Goal: Task Accomplishment & Management: Use online tool/utility

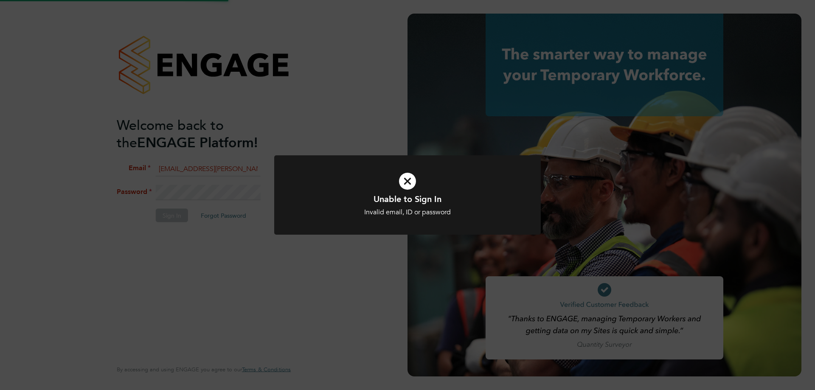
click at [186, 163] on div "Unable to Sign In Invalid email, ID or password Cancel Okay" at bounding box center [407, 195] width 815 height 390
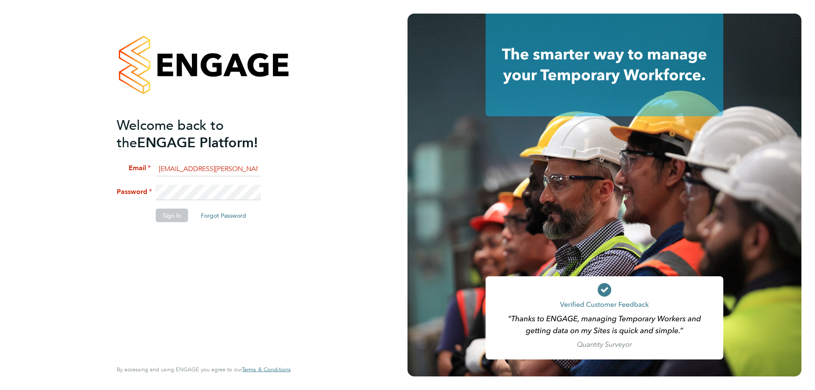
click at [132, 189] on li "Password" at bounding box center [200, 197] width 166 height 24
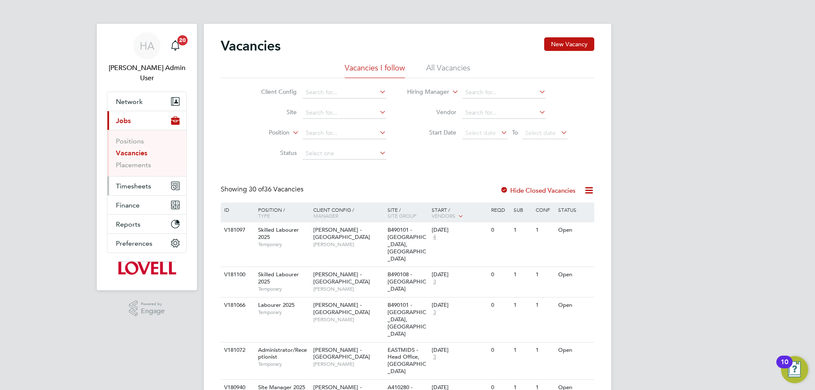
click at [125, 177] on button "Timesheets" at bounding box center [146, 186] width 79 height 19
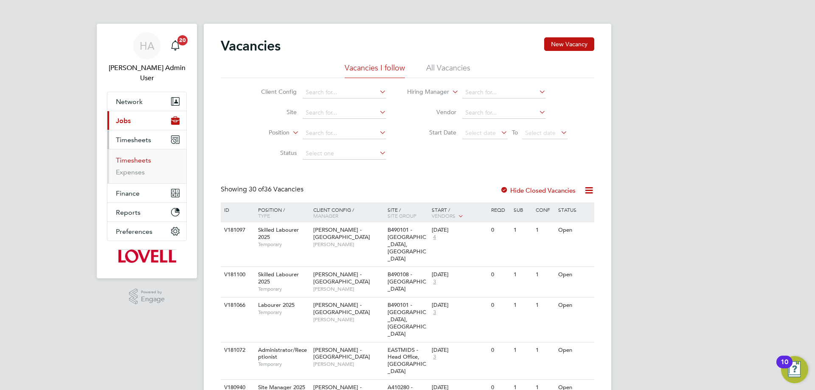
click at [135, 156] on link "Timesheets" at bounding box center [133, 160] width 35 height 8
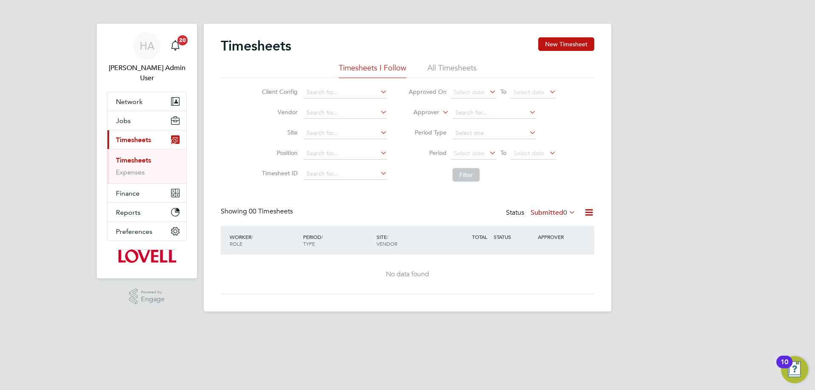
click at [455, 69] on li "All Timesheets" at bounding box center [451, 70] width 49 height 15
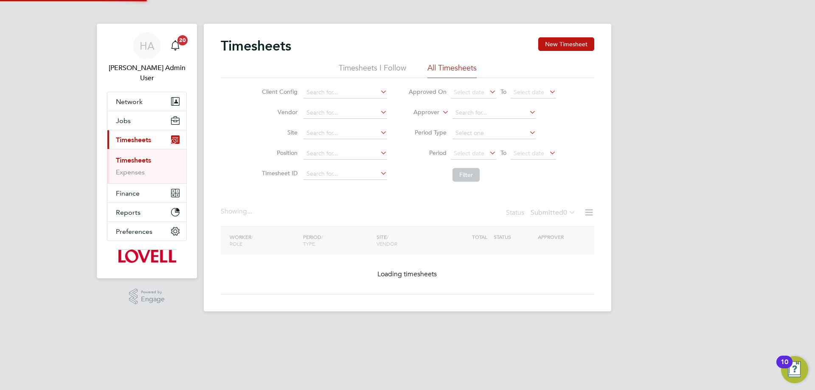
click at [441, 112] on icon at bounding box center [441, 110] width 0 height 8
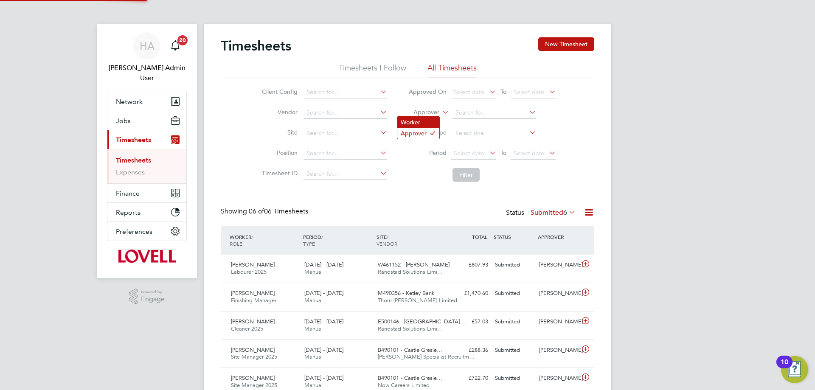
click at [419, 120] on li "Worker" at bounding box center [418, 122] width 42 height 11
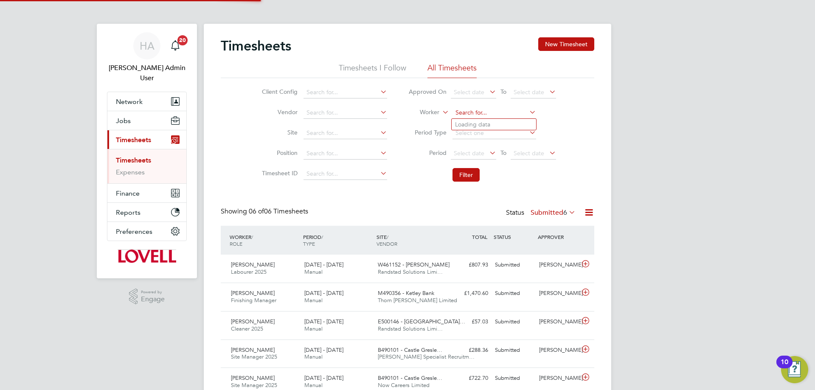
click at [466, 117] on input at bounding box center [495, 113] width 84 height 12
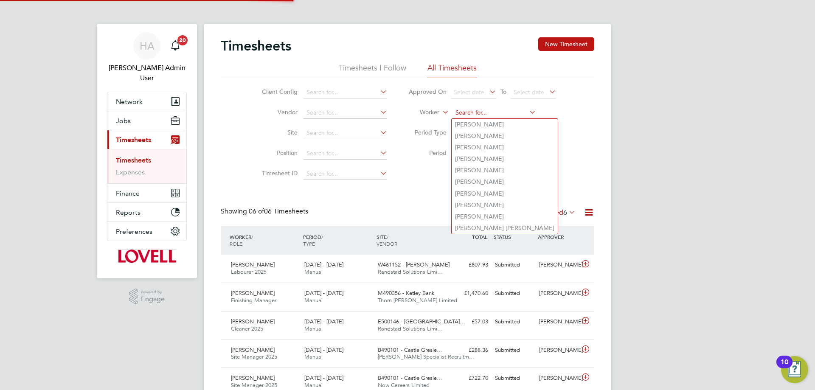
paste input "[PERSON_NAME]"
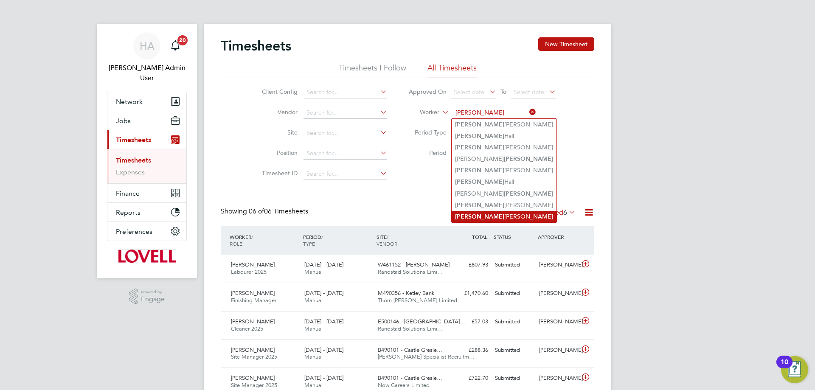
click at [512, 211] on li "[PERSON_NAME] [PERSON_NAME]" at bounding box center [504, 216] width 105 height 11
type input "[PERSON_NAME] [PERSON_NAME]"
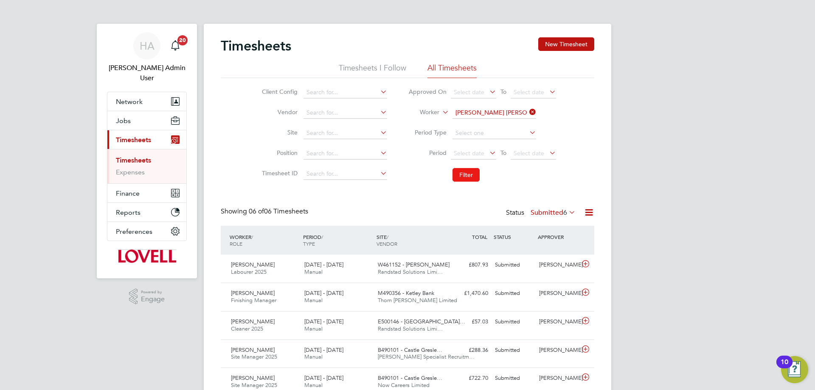
click at [470, 169] on button "Filter" at bounding box center [466, 175] width 27 height 14
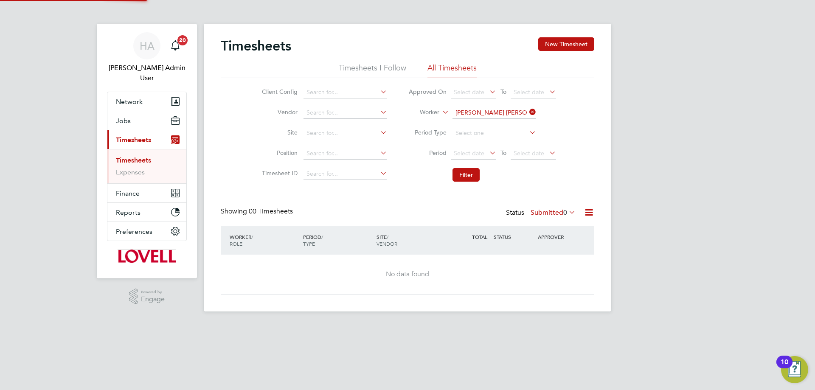
click at [554, 214] on label "Submitted 0" at bounding box center [553, 212] width 45 height 8
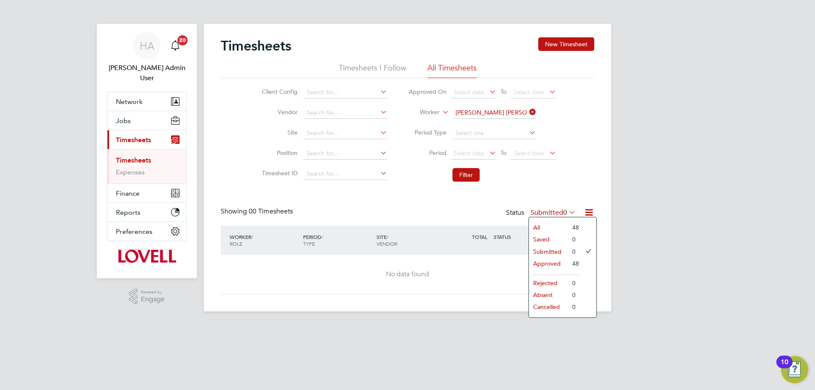
click at [550, 224] on li "All" at bounding box center [548, 228] width 39 height 12
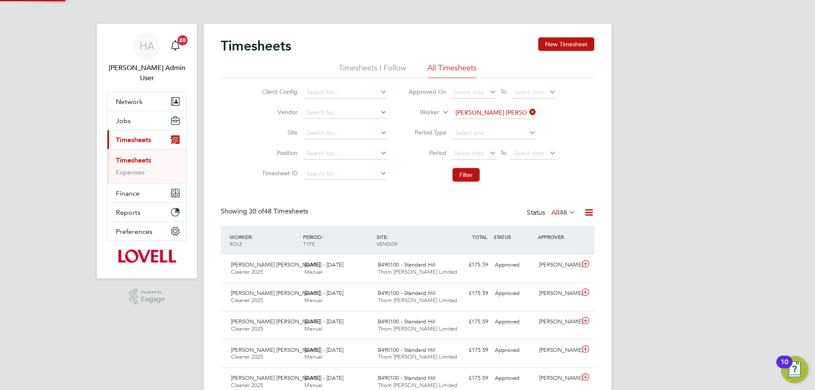
scroll to position [4, 4]
click at [430, 270] on div "B490100 - Standard Hill Thorn [PERSON_NAME] Limited" at bounding box center [410, 268] width 73 height 21
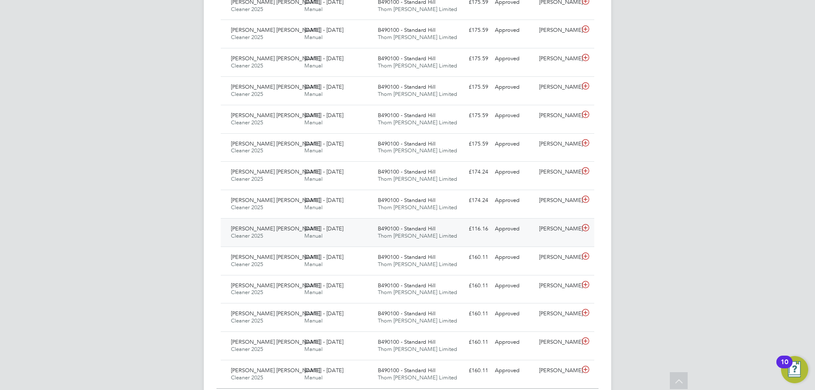
scroll to position [849, 0]
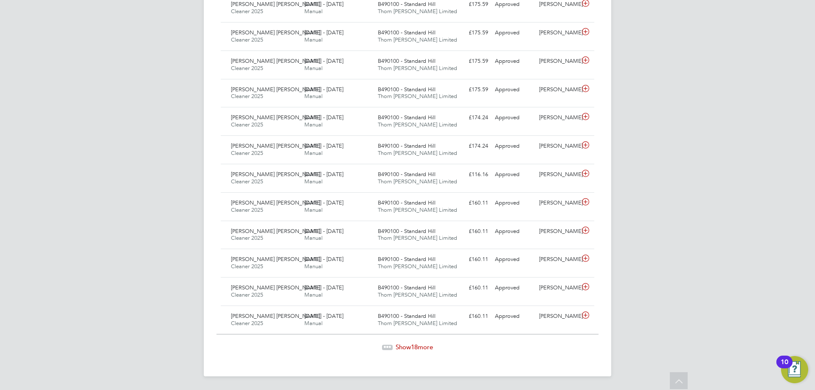
click at [413, 344] on span "18" at bounding box center [414, 347] width 7 height 8
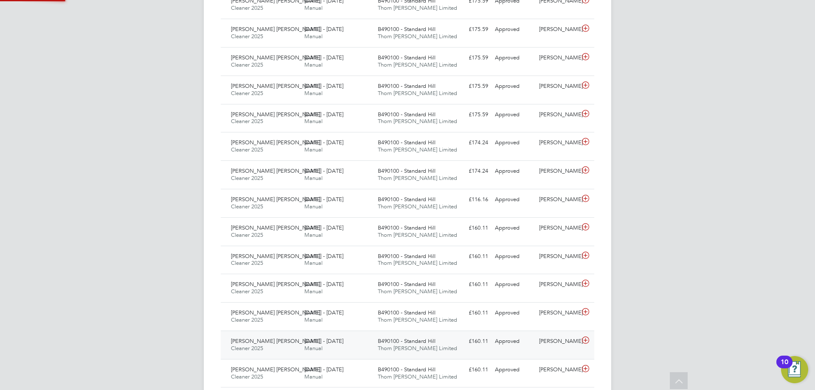
scroll to position [4, 4]
